Goal: Information Seeking & Learning: Learn about a topic

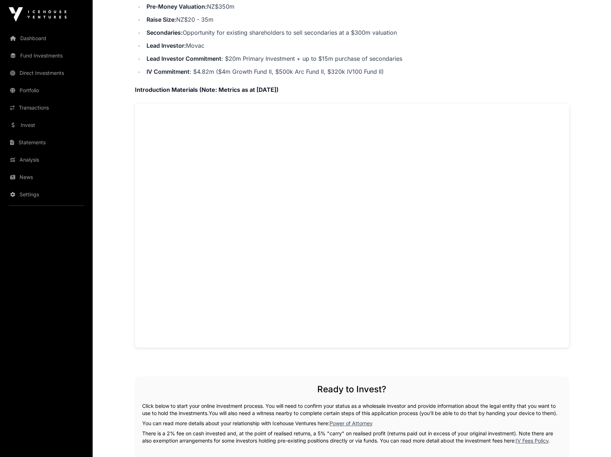
scroll to position [289, 0]
click at [256, 80] on div "Company Overview Hnry is a tax administration platform for sole traders in [GEO…" at bounding box center [352, 121] width 434 height 453
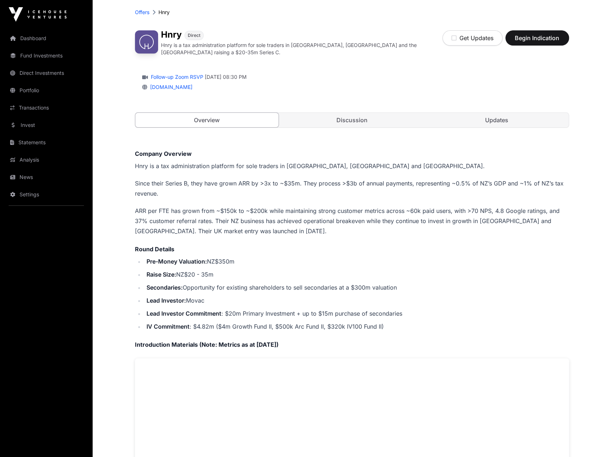
scroll to position [36, 0]
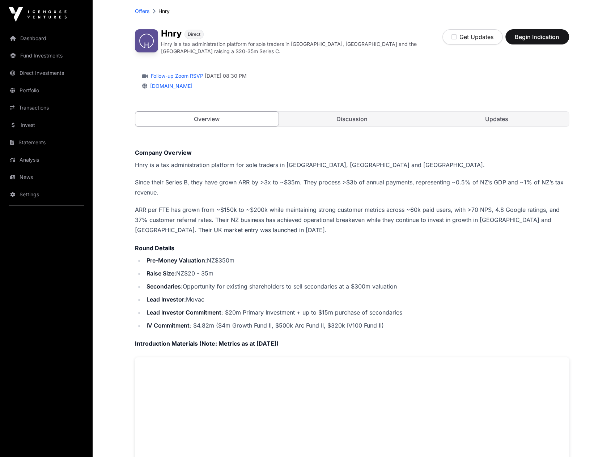
click at [364, 119] on link "Discussion" at bounding box center [352, 119] width 144 height 14
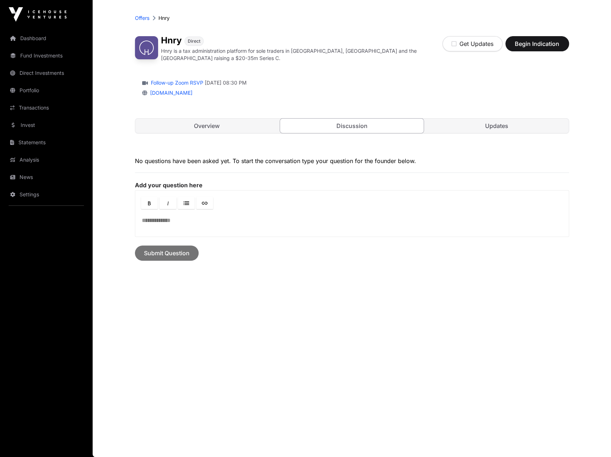
scroll to position [29, 0]
click at [500, 123] on link "Updates" at bounding box center [497, 126] width 144 height 14
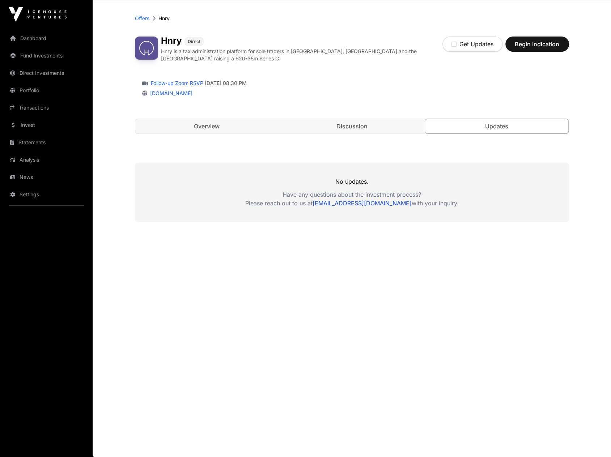
click at [206, 124] on link "Overview" at bounding box center [207, 126] width 144 height 14
